Goal: Complete application form

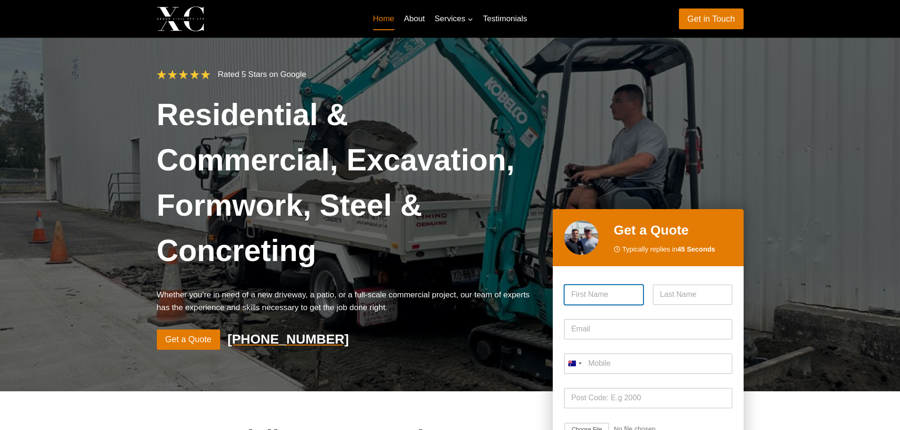
click at [618, 285] on input "First" at bounding box center [603, 295] width 79 height 20
type input "[PERSON_NAME]"
type input "Fernandopulle"
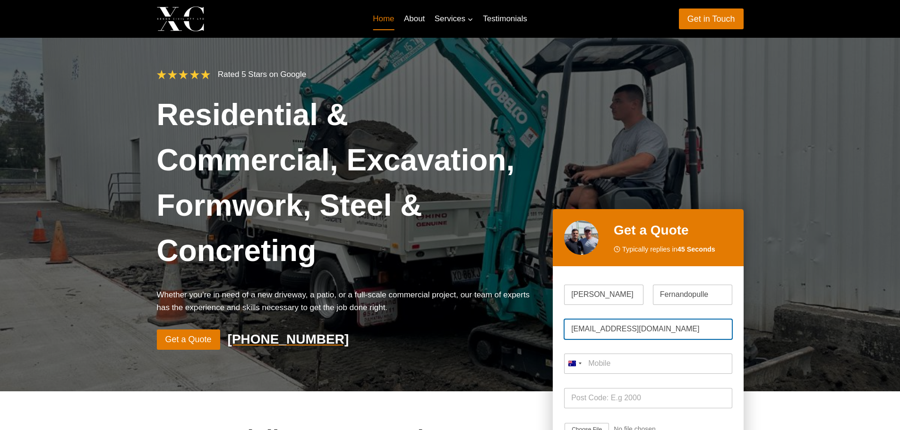
type input "[EMAIL_ADDRESS][DOMAIN_NAME]"
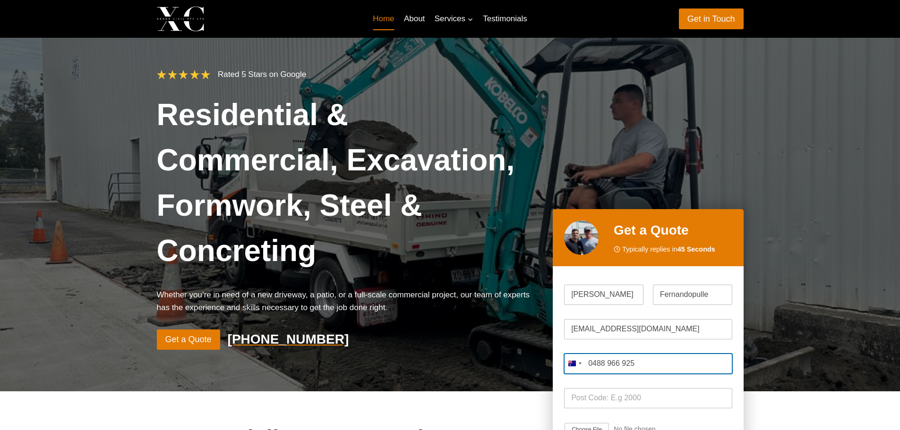
type input "0488 966 925"
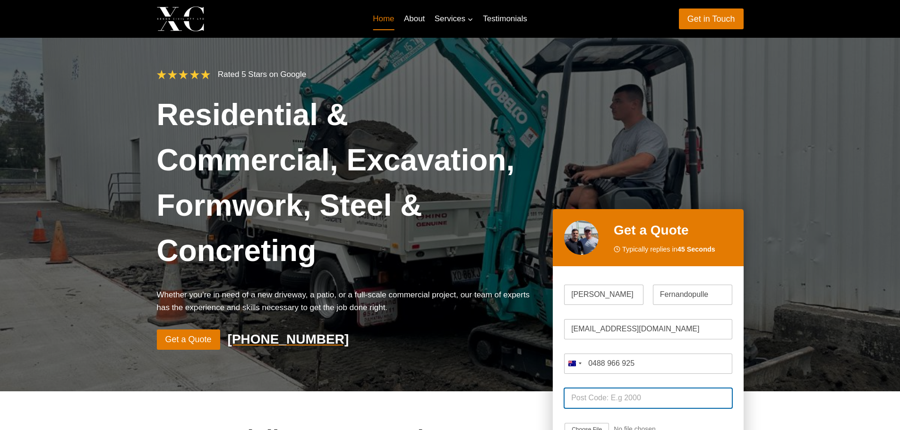
click at [623, 388] on input "Post Code *" at bounding box center [648, 398] width 168 height 20
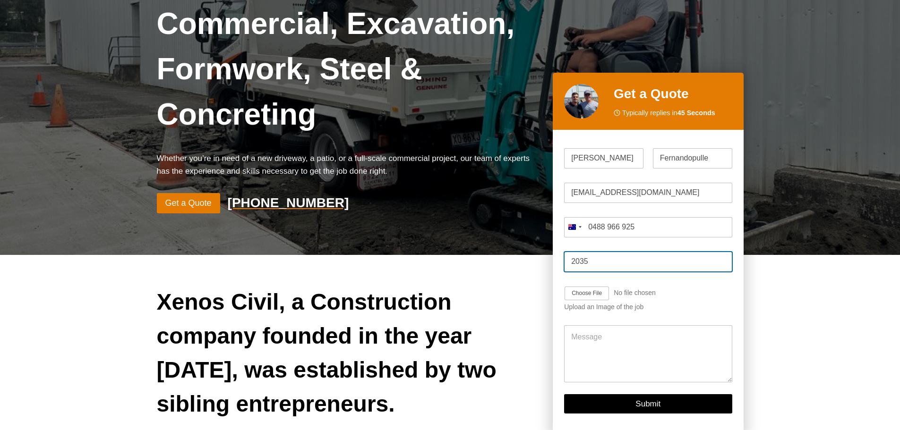
scroll to position [142, 0]
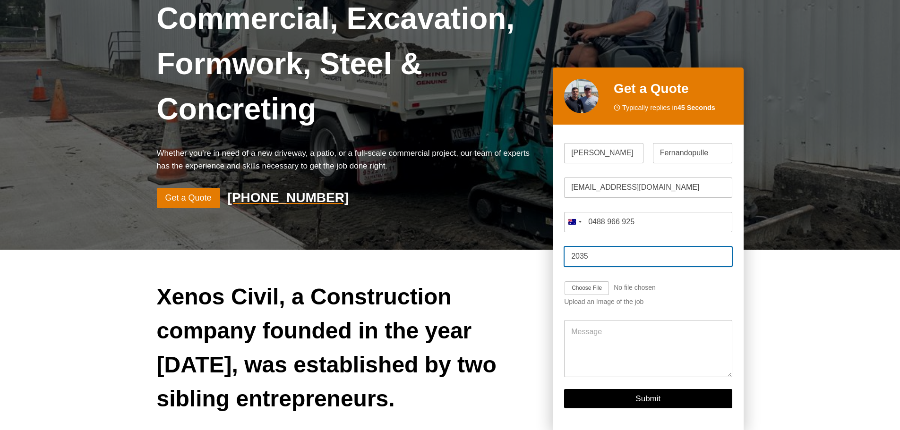
type input "2035"
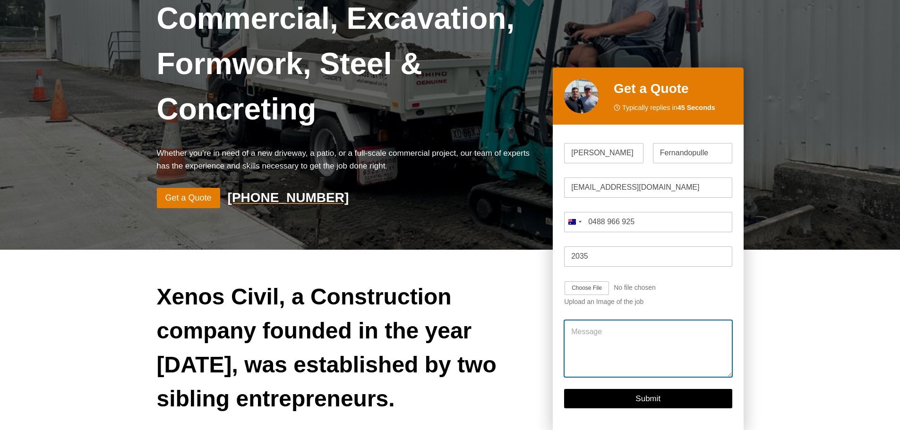
click at [658, 320] on textarea "Message" at bounding box center [648, 348] width 168 height 57
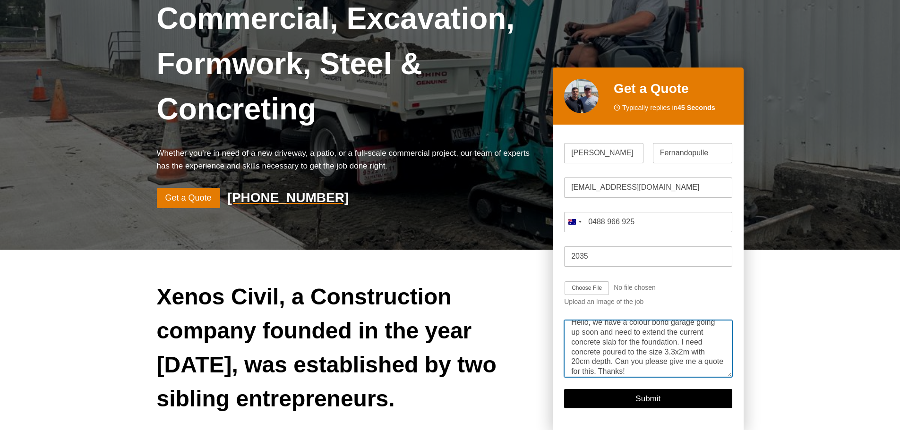
scroll to position [0, 0]
drag, startPoint x: 662, startPoint y: 329, endPoint x: 558, endPoint y: 279, distance: 115.3
click at [560, 280] on div "Please enable JavaScript in your browser to complete this form. Name * [PERSON_…" at bounding box center [648, 278] width 190 height 306
click at [730, 326] on textarea "Hello, we have a colour bond garage going up soon and need to extend the curren…" at bounding box center [648, 348] width 168 height 57
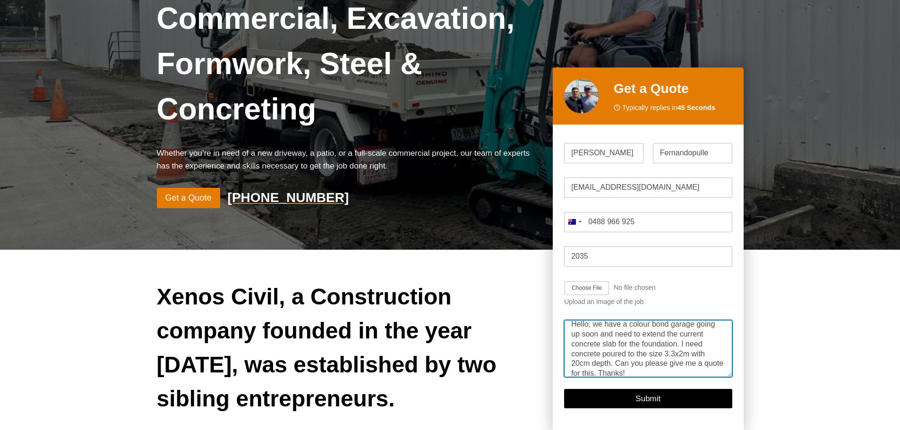
type textarea "Hello, we have a colour bond garage going up soon and need to extend the curren…"
click at [808, 339] on div "Xenos Civil, a Construction company founded in the year [DATE], was established…" at bounding box center [450, 405] width 900 height 311
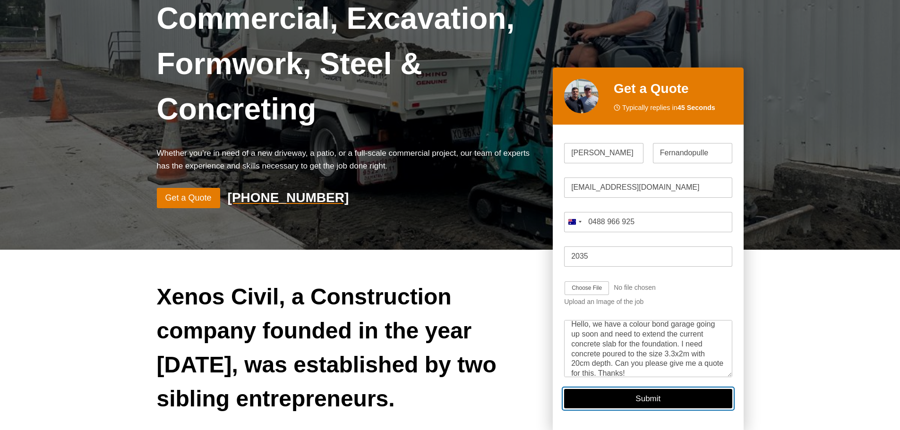
click at [715, 389] on button "Submit" at bounding box center [648, 398] width 168 height 19
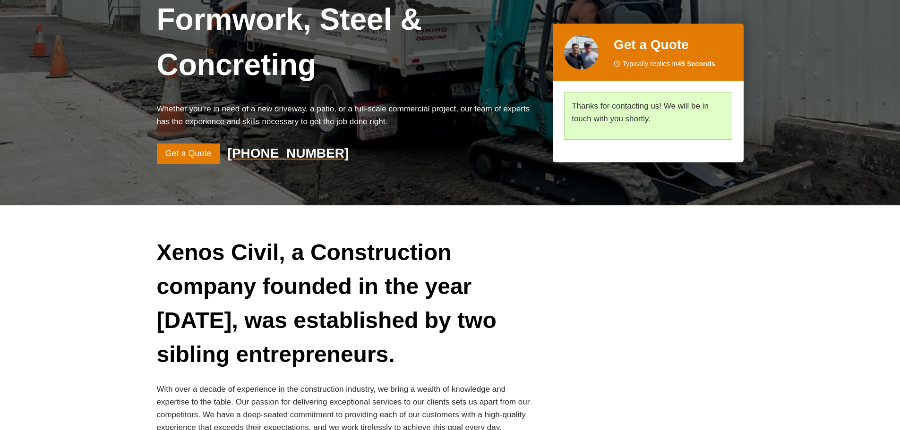
scroll to position [187, 0]
